Goal: Transaction & Acquisition: Subscribe to service/newsletter

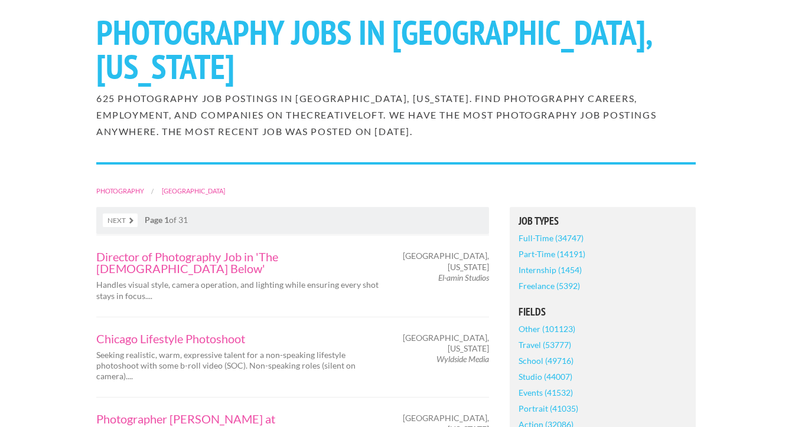
scroll to position [100, 0]
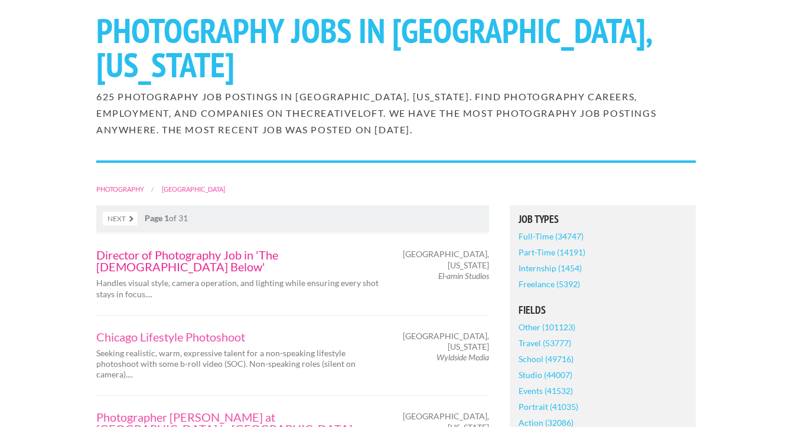
click at [252, 249] on link "Director of Photography Job in 'The [DEMOGRAPHIC_DATA] Below'" at bounding box center [240, 261] width 289 height 24
